Goal: Task Accomplishment & Management: Manage account settings

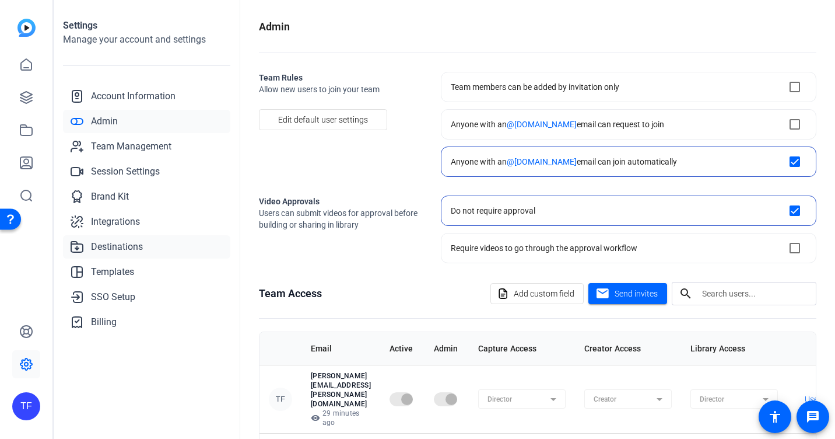
scroll to position [33, 0]
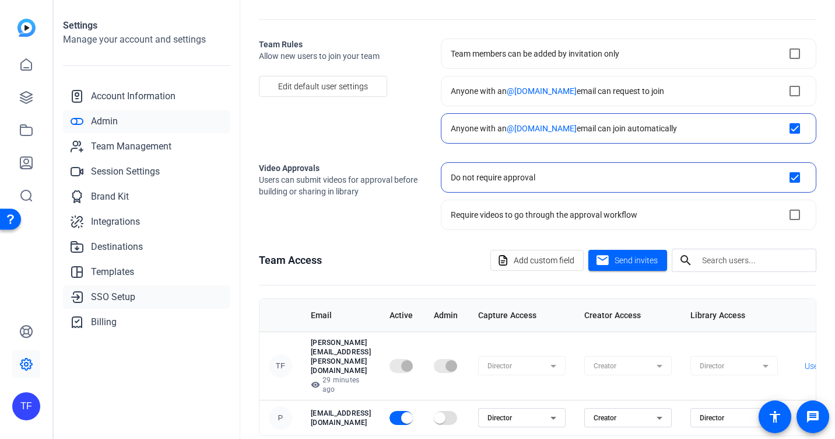
click at [110, 299] on span "SSO Setup" at bounding box center [113, 297] width 44 height 14
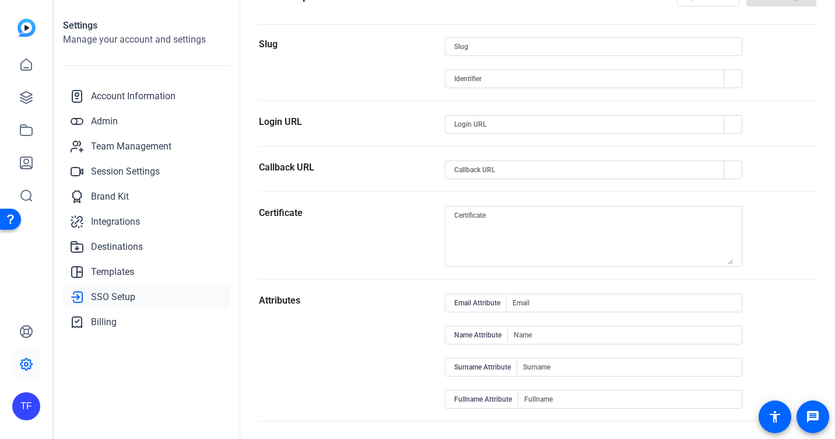
type input "banzai-okta"
type input "openreel-banzai-okta"
type input "[URL][DOMAIN_NAME][PERSON_NAME]"
type input "[URL][DOMAIN_NAME]"
type input "Email"
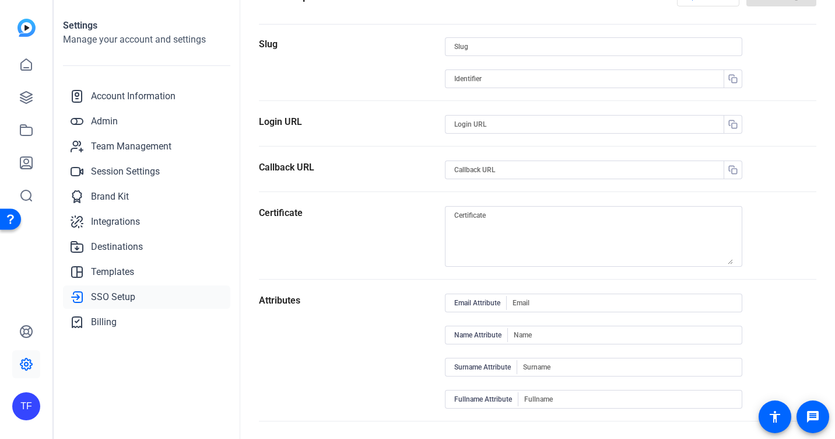
type input "Name"
type input "Surname"
type input "Fullname"
click at [490, 236] on textarea at bounding box center [593, 236] width 279 height 56
paste textarea "MIIDnDCCAoSgAwIBAgIGAZjIdZ5gMA0GCSqGSIb3DQEBCwUAMIGOMQswCQYDVQQGEwJVUzETMBEGA1U…"
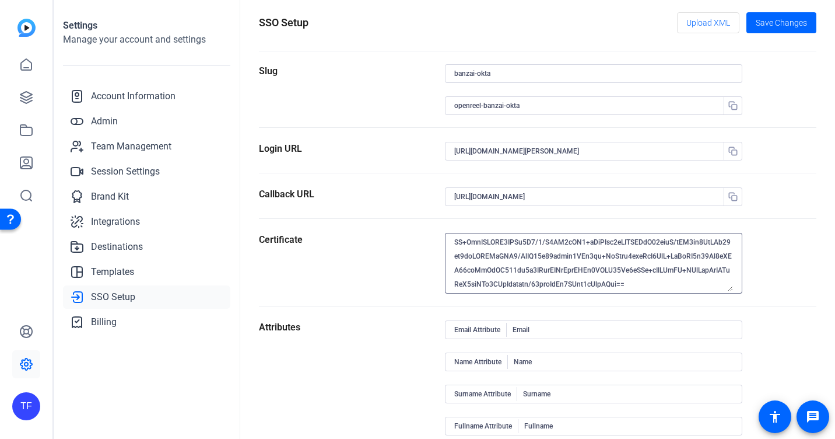
scroll to position [7, 0]
type textarea "MIIDnDCCAoSgAwIBAgIGAZjIdZ5gMA0GCSqGSIb3DQEBCwUAMIGOMQswCQYDVQQGEwJVUzETMBEGA1U…"
click at [538, 423] on input "Fullname" at bounding box center [628, 425] width 209 height 14
click at [756, 29] on span at bounding box center [781, 22] width 70 height 28
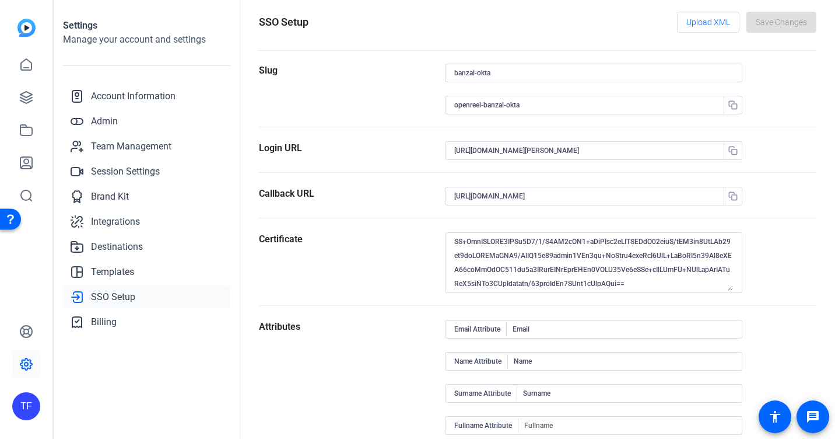
click at [545, 399] on input "Surname" at bounding box center [628, 393] width 210 height 14
click at [532, 363] on input "Name" at bounding box center [623, 361] width 219 height 14
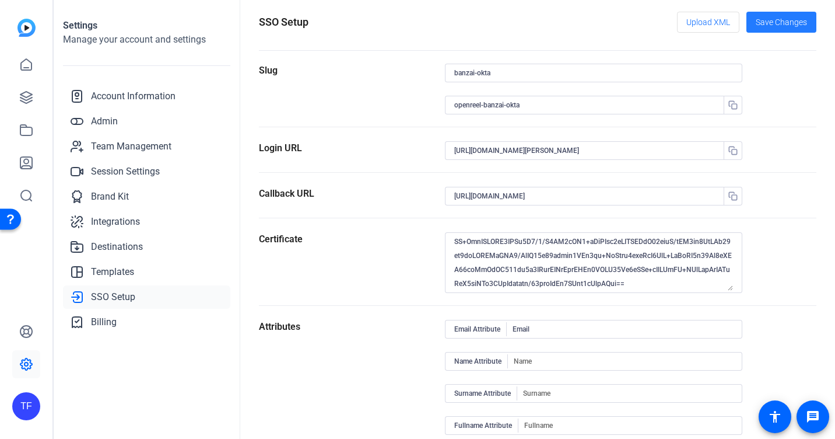
click at [786, 16] on span "Save Changes" at bounding box center [781, 22] width 51 height 12
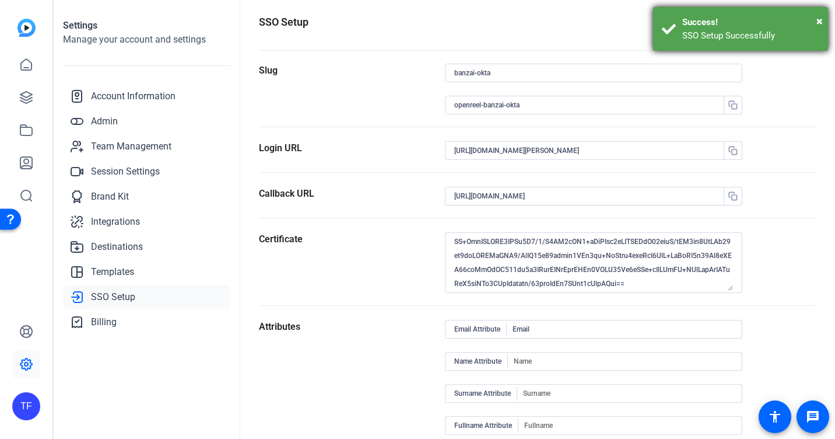
click at [769, 29] on div "SSO Setup Successfully" at bounding box center [750, 35] width 137 height 13
